Goal: Task Accomplishment & Management: Manage account settings

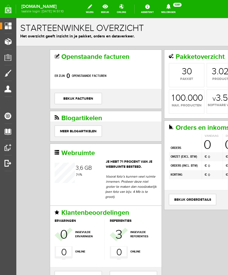
click at [10, 39] on span "Producten" at bounding box center [14, 41] width 24 height 5
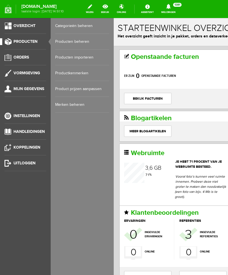
click at [85, 45] on link "Producten beheren" at bounding box center [82, 42] width 54 height 16
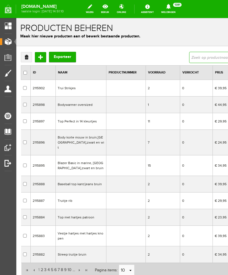
type input "body"
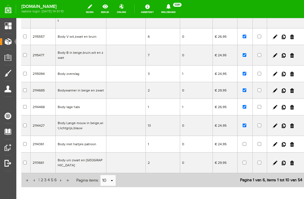
scroll to position [94, 0]
click at [228, 125] on link at bounding box center [284, 125] width 4 height 5
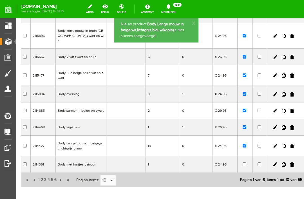
click at [228, 145] on link at bounding box center [293, 146] width 4 height 5
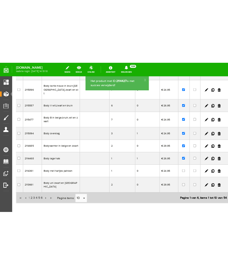
scroll to position [43, 0]
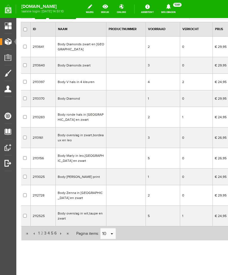
click at [120, 119] on td at bounding box center [126, 117] width 39 height 21
checkbox input "true"
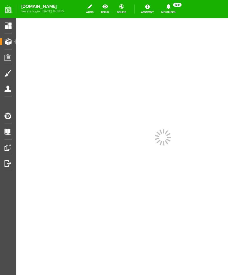
scroll to position [0, 0]
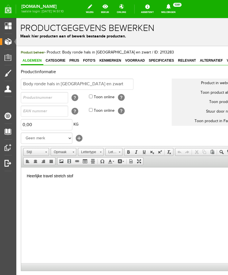
click at [90, 62] on span "Foto's" at bounding box center [89, 61] width 16 height 4
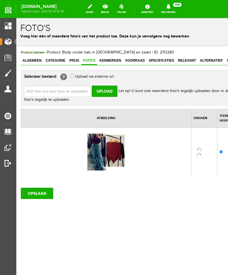
click at [9, 42] on span "Producten" at bounding box center [14, 41] width 24 height 5
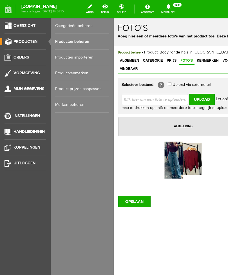
click at [89, 40] on link "Producten beheren" at bounding box center [82, 42] width 54 height 16
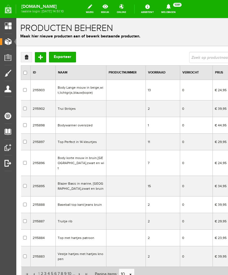
click at [125, 92] on td at bounding box center [126, 90] width 39 height 21
checkbox input "true"
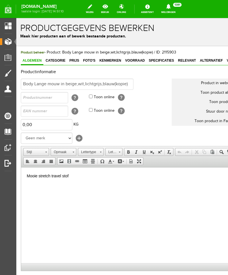
click at [110, 61] on span "Kenmerken" at bounding box center [110, 61] width 25 height 4
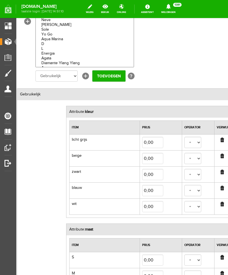
scroll to position [102, 4]
click at [221, 140] on input "button" at bounding box center [223, 140] width 4 height 5
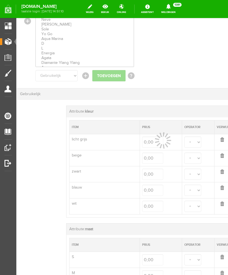
select select
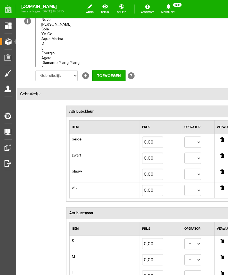
click at [221, 170] on input "button" at bounding box center [223, 172] width 4 height 5
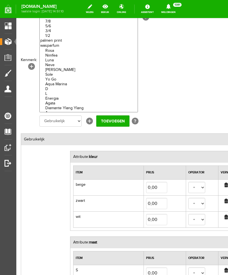
scroll to position [57, -5]
click at [91, 79] on select "7/8 5/6 3/4 1/2 Rosa Nimfea [PERSON_NAME] Sole Yo Go Aqua Marina D L Energia [P…" at bounding box center [88, 63] width 99 height 99
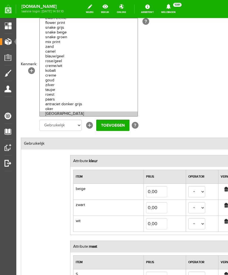
select select "73362|290110"
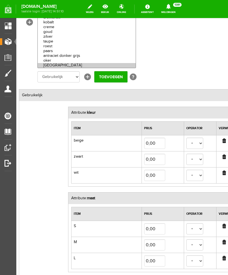
scroll to position [110, 3]
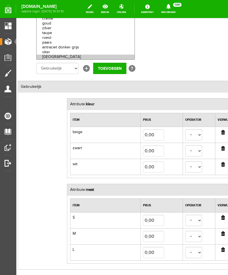
click at [115, 69] on input "Toevoegen" at bounding box center [109, 68] width 33 height 11
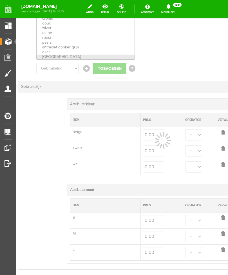
select select
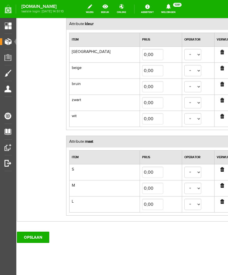
scroll to position [190, 4]
click at [41, 237] on input "OPSLAAN" at bounding box center [33, 237] width 32 height 11
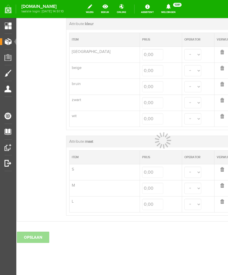
select select
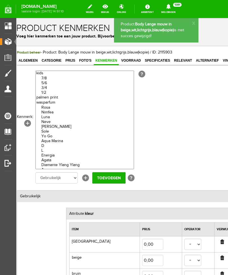
scroll to position [0, 4]
click at [130, 62] on span "Voorraad" at bounding box center [130, 61] width 23 height 4
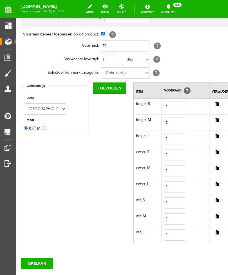
scroll to position [63, 0]
click at [115, 92] on input "Toevoegen" at bounding box center [109, 87] width 33 height 11
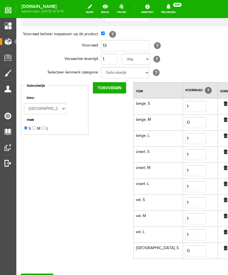
click at [36, 130] on input "M" at bounding box center [34, 128] width 4 height 4
radio input "true"
click at [113, 89] on input "Toevoegen" at bounding box center [109, 87] width 33 height 11
click at [45, 129] on input "L" at bounding box center [44, 128] width 4 height 4
radio input "true"
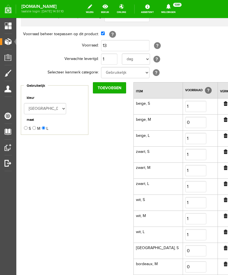
click at [114, 89] on input "Toevoegen" at bounding box center [109, 87] width 33 height 11
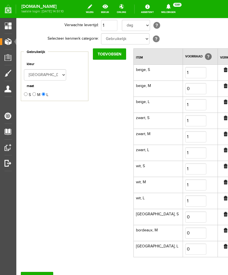
scroll to position [98, 0]
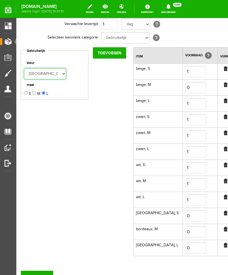
click at [64, 76] on select "bordeaux beige bruin zwart wit" at bounding box center [45, 73] width 42 height 11
select select "285849"
click at [28, 94] on input "S" at bounding box center [26, 93] width 4 height 4
radio input "true"
click at [114, 54] on input "Toevoegen" at bounding box center [109, 52] width 33 height 11
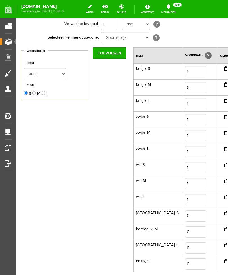
click at [36, 95] on input "M" at bounding box center [34, 93] width 4 height 4
radio input "true"
click at [117, 53] on input "Toevoegen" at bounding box center [109, 52] width 33 height 11
click at [45, 95] on input "L" at bounding box center [44, 93] width 4 height 4
radio input "true"
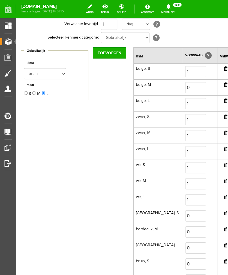
click at [111, 55] on input "Toevoegen" at bounding box center [109, 52] width 33 height 11
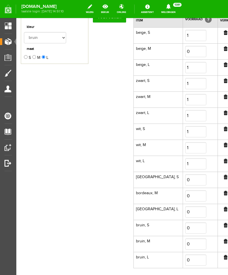
scroll to position [143, 0]
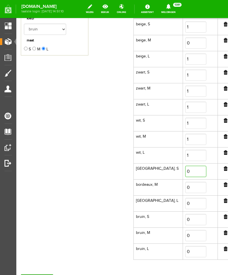
click at [185, 174] on input "0" at bounding box center [195, 171] width 21 height 11
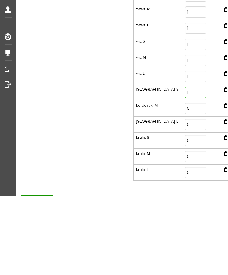
type input "1"
click at [185, 110] on input "0" at bounding box center [195, 108] width 21 height 11
type input "1"
click at [185, 124] on input "0" at bounding box center [195, 124] width 21 height 11
type input "1"
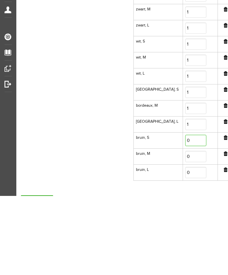
click at [185, 141] on input "0" at bounding box center [195, 140] width 21 height 11
click at [185, 156] on input "0" at bounding box center [195, 156] width 21 height 11
type input "1"
click at [185, 171] on input "0" at bounding box center [195, 172] width 21 height 11
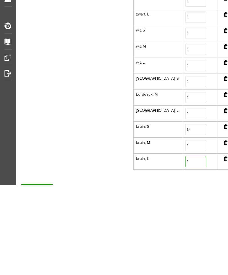
type input "1"
click at [185, 130] on input "0" at bounding box center [195, 129] width 21 height 11
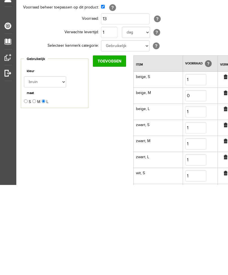
scroll to position [0, 0]
type input "1"
click at [121, 17] on input "13" at bounding box center [125, 18] width 48 height 11
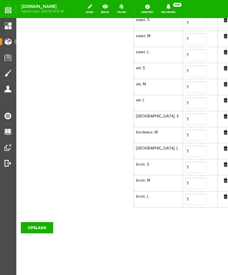
scroll to position [196, 0]
type input "14"
click at [48, 229] on input "OPSLAAN" at bounding box center [37, 227] width 32 height 11
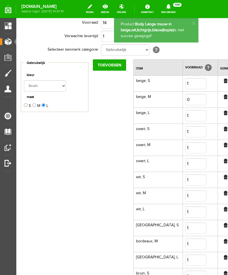
scroll to position [86, 0]
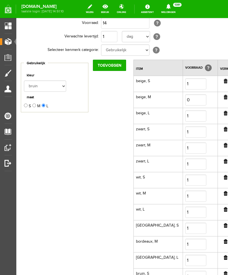
click at [114, 67] on input "Toevoegen" at bounding box center [109, 65] width 33 height 11
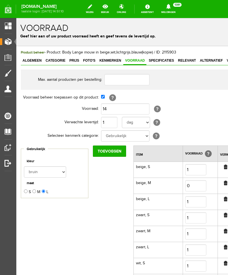
scroll to position [0, 0]
click at [40, 59] on span "Algemeen" at bounding box center [32, 61] width 23 height 4
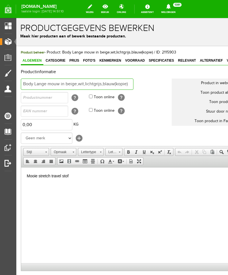
click at [130, 84] on input "Body Lange mouw in beige,wit,lichtgrijs,blauw(kopie)" at bounding box center [77, 84] width 113 height 11
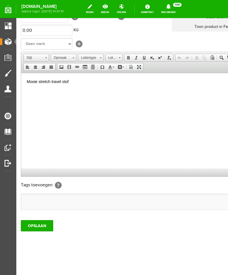
scroll to position [2, 0]
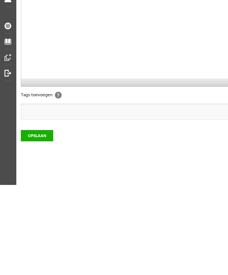
type input "Body Lange mouw in [GEOGRAPHIC_DATA],bruin,zwart,wit,beige"
click at [47, 138] on input "OPSLAAN" at bounding box center [37, 135] width 32 height 11
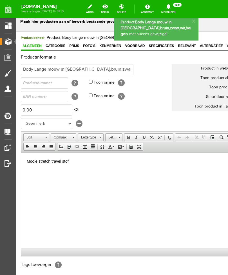
scroll to position [0, 0]
click at [90, 49] on link "Foto's" at bounding box center [89, 46] width 16 height 8
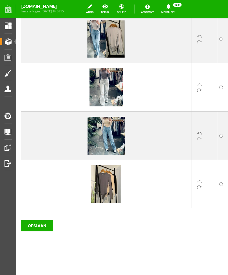
scroll to position [256, 0]
click at [37, 229] on input "OPSLAAN" at bounding box center [37, 225] width 32 height 11
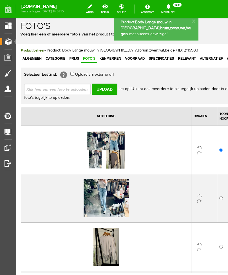
scroll to position [0, 0]
click at [12, 42] on span "Producten" at bounding box center [14, 41] width 24 height 5
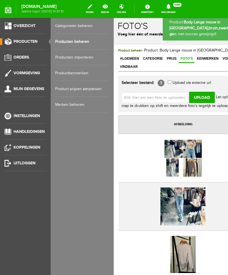
click at [88, 43] on link "Producten beheren" at bounding box center [82, 42] width 54 height 16
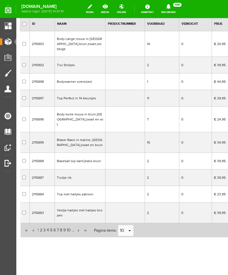
scroll to position [2, 0]
